Goal: Understand process/instructions: Learn how to perform a task or action

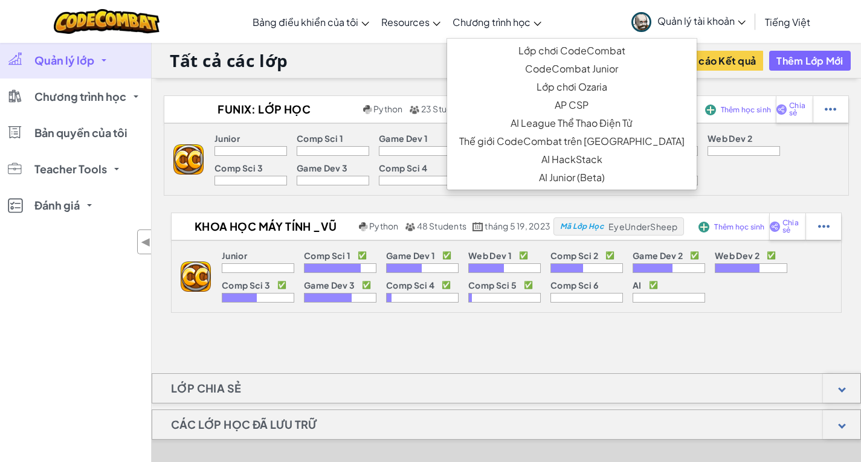
click at [497, 25] on span "Chương trình học" at bounding box center [492, 22] width 78 height 13
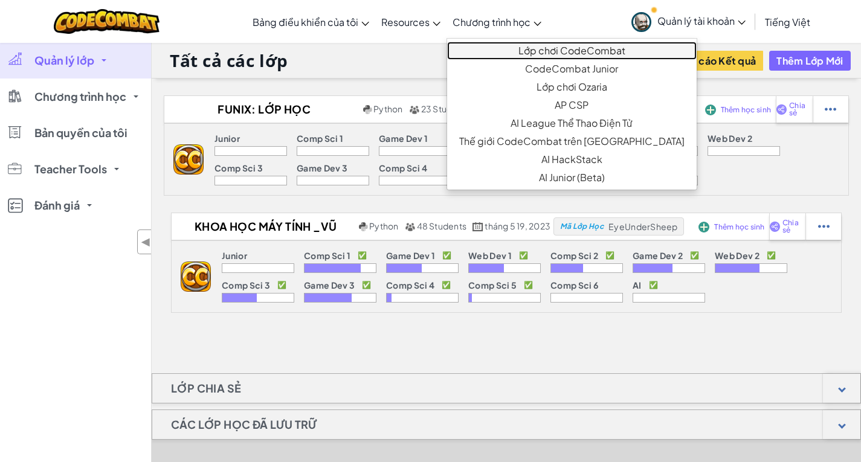
click at [499, 44] on link "Lớp chơi CodeCombat" at bounding box center [572, 51] width 250 height 18
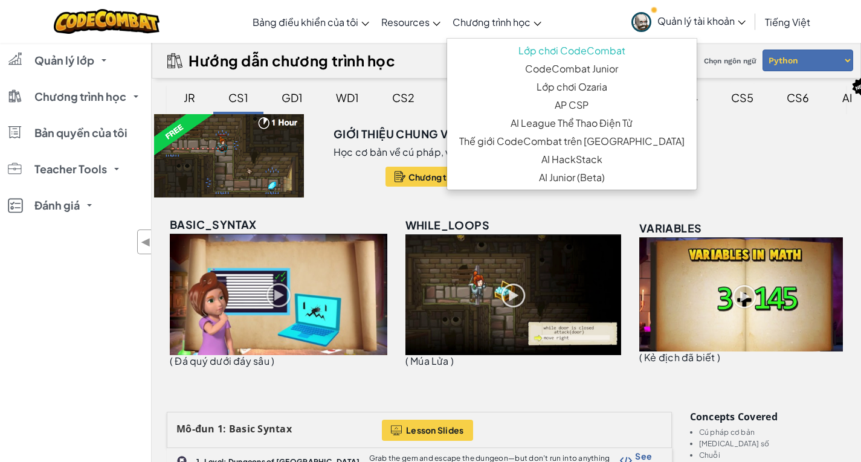
click at [725, 97] on div "CS5" at bounding box center [742, 97] width 47 height 28
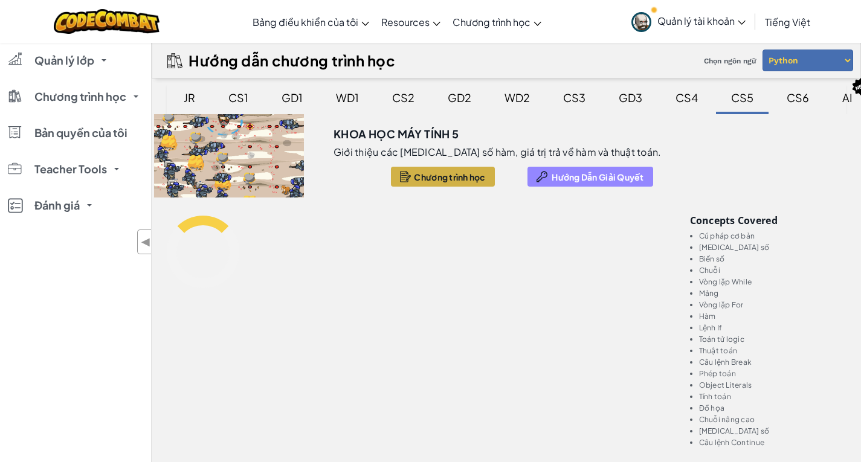
click at [552, 174] on span "Hướng Dẫn Giải Quyết" at bounding box center [598, 177] width 92 height 10
